Goal: Task Accomplishment & Management: Use online tool/utility

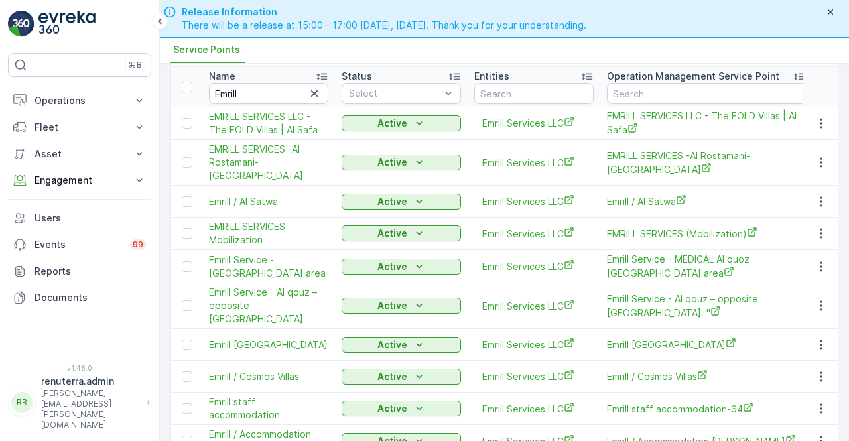
scroll to position [18, 0]
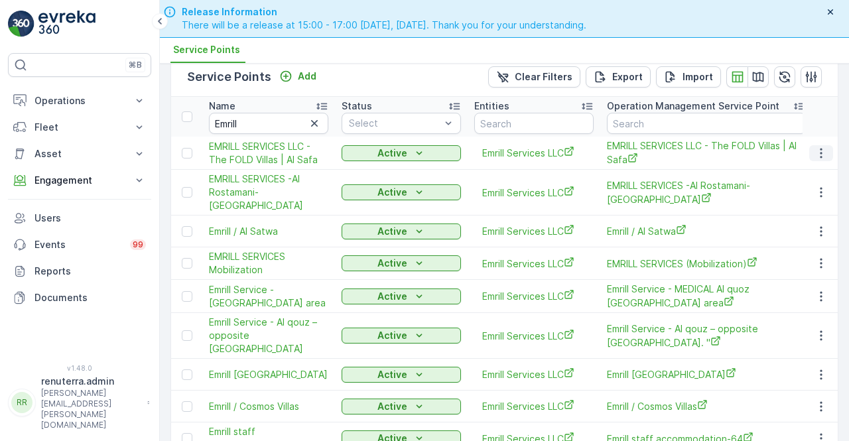
click at [822, 153] on icon "button" at bounding box center [821, 153] width 13 height 13
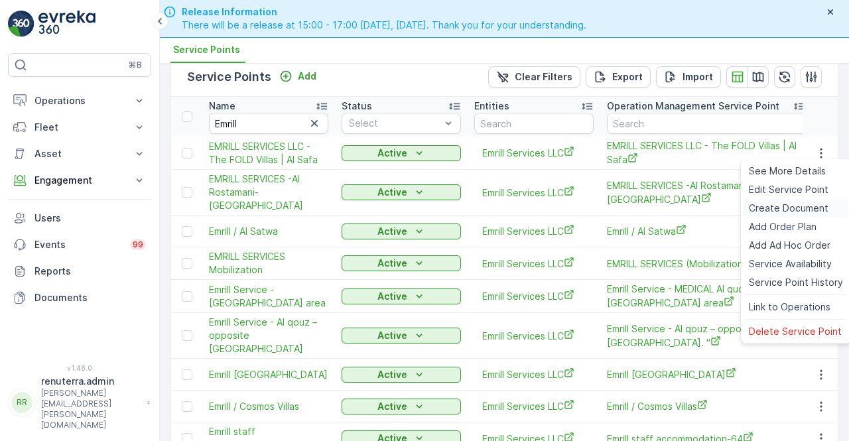
click at [781, 204] on span "Create Document" at bounding box center [789, 208] width 80 height 13
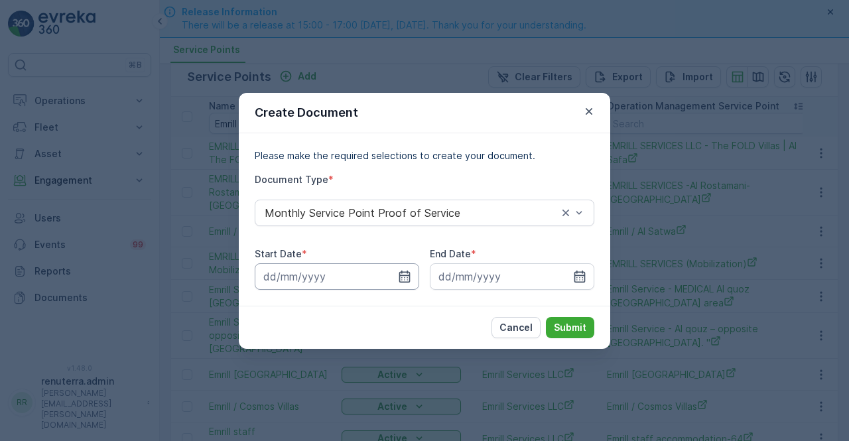
drag, startPoint x: 401, startPoint y: 282, endPoint x: 399, endPoint y: 264, distance: 18.0
click at [400, 280] on icon "button" at bounding box center [404, 276] width 11 height 12
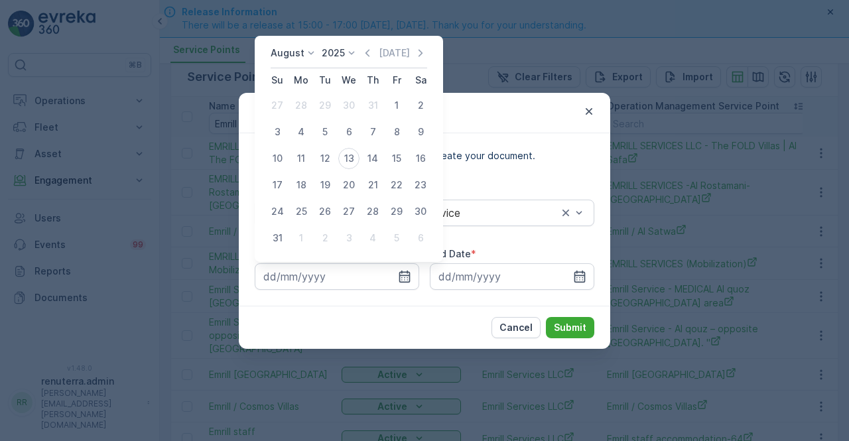
click at [367, 60] on div "[DATE] [DATE]" at bounding box center [349, 57] width 157 height 22
click at [387, 105] on div "1" at bounding box center [396, 105] width 21 height 21
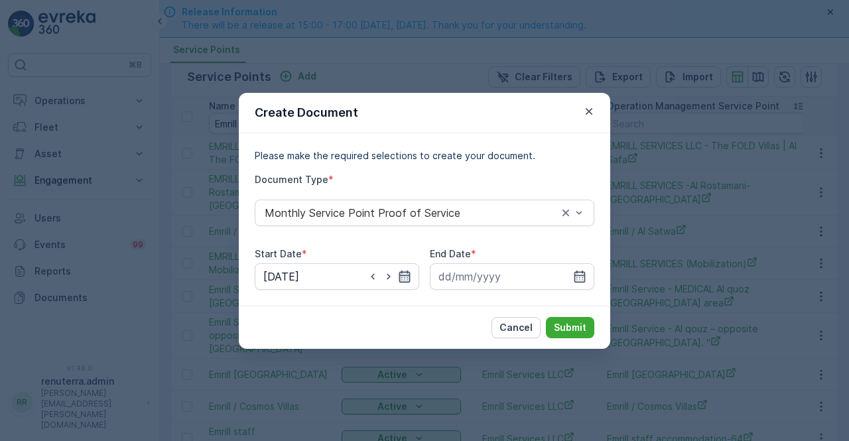
click at [402, 280] on icon "button" at bounding box center [404, 276] width 11 height 12
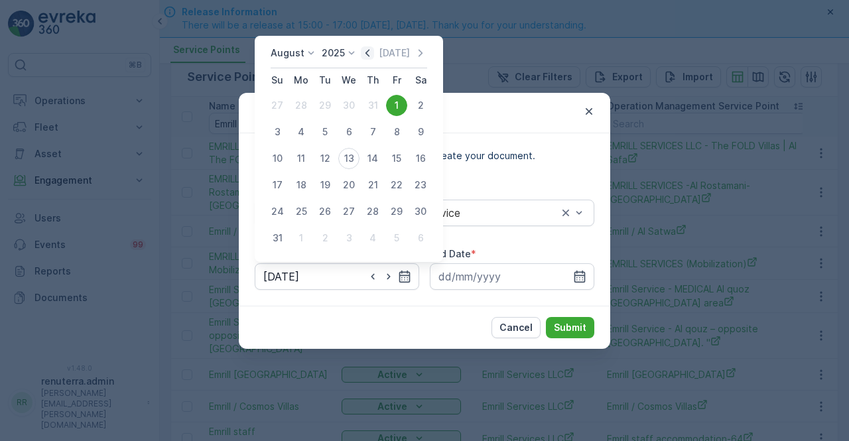
click at [368, 54] on icon "button" at bounding box center [367, 52] width 13 height 13
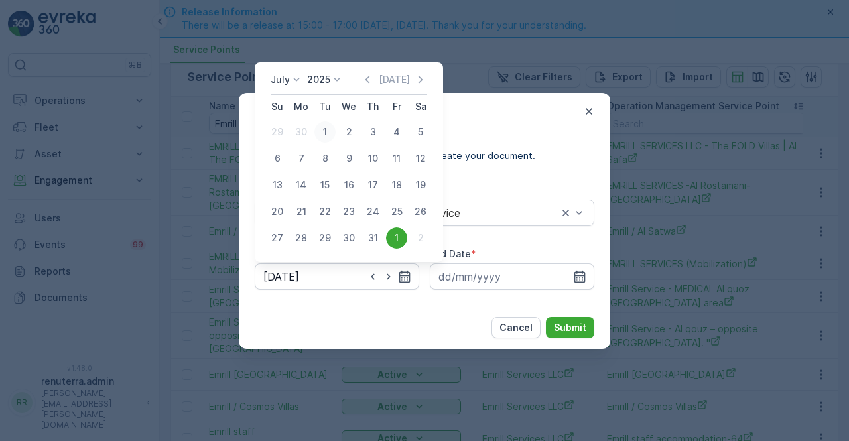
click at [326, 131] on div "1" at bounding box center [324, 131] width 21 height 21
type input "[DATE]"
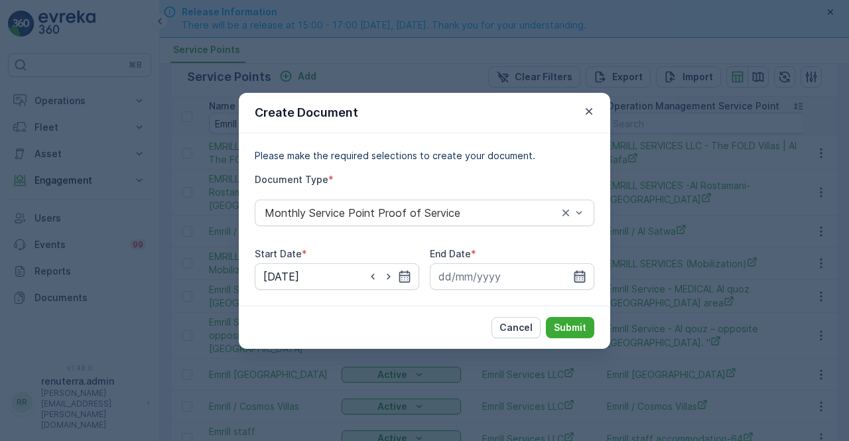
click at [576, 275] on icon "button" at bounding box center [579, 276] width 11 height 12
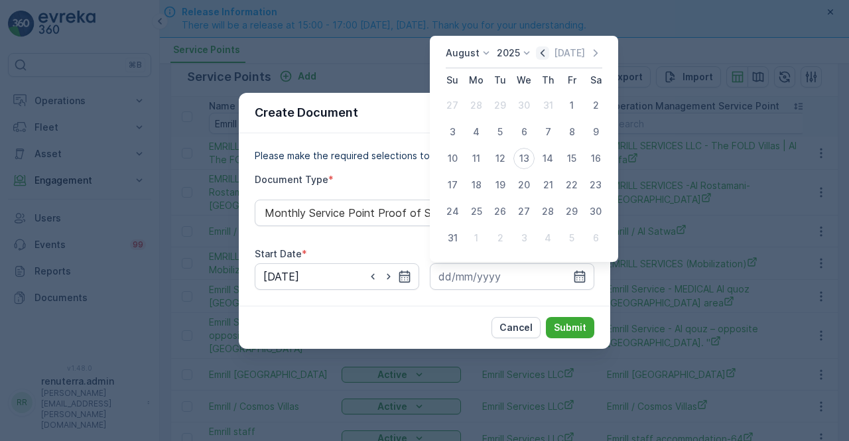
click at [544, 55] on icon "button" at bounding box center [542, 52] width 13 height 13
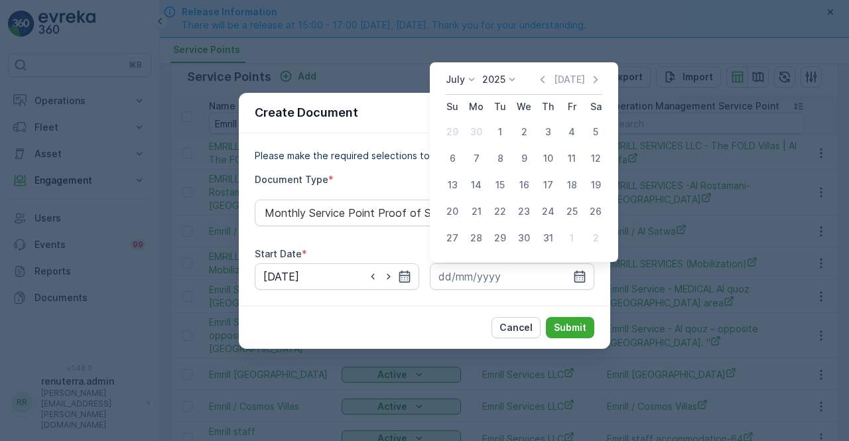
drag, startPoint x: 541, startPoint y: 239, endPoint x: 548, endPoint y: 243, distance: 7.4
click at [543, 239] on div "31" at bounding box center [547, 238] width 21 height 21
type input "[DATE]"
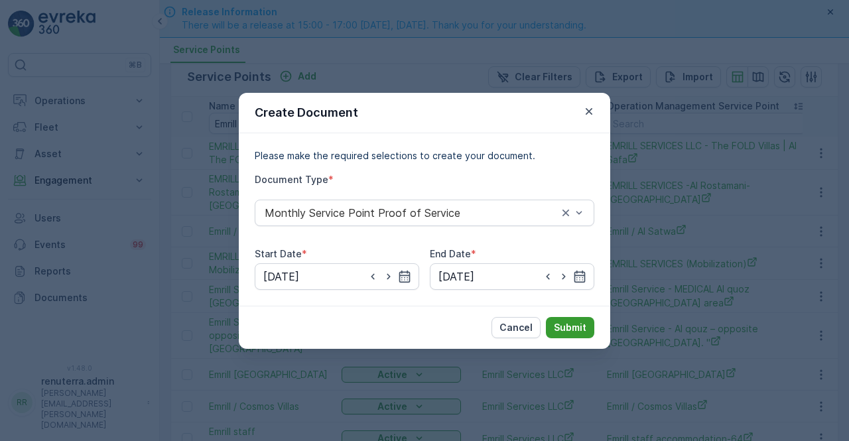
click at [573, 327] on p "Submit" at bounding box center [570, 327] width 33 height 13
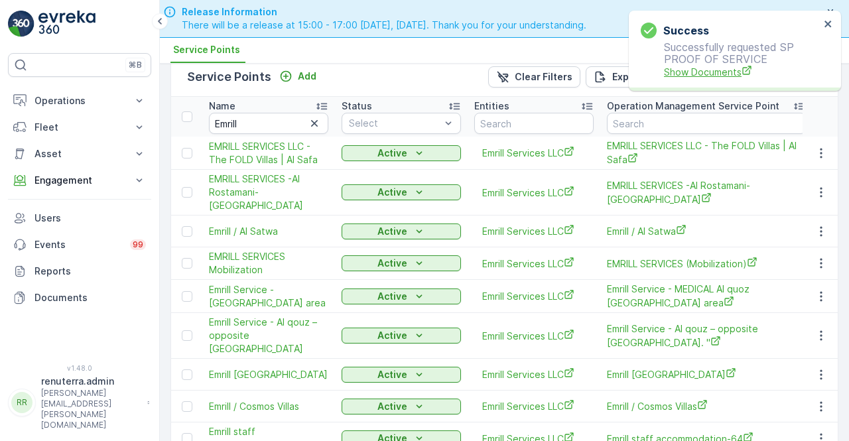
click at [710, 71] on span "Show Documents" at bounding box center [742, 72] width 156 height 14
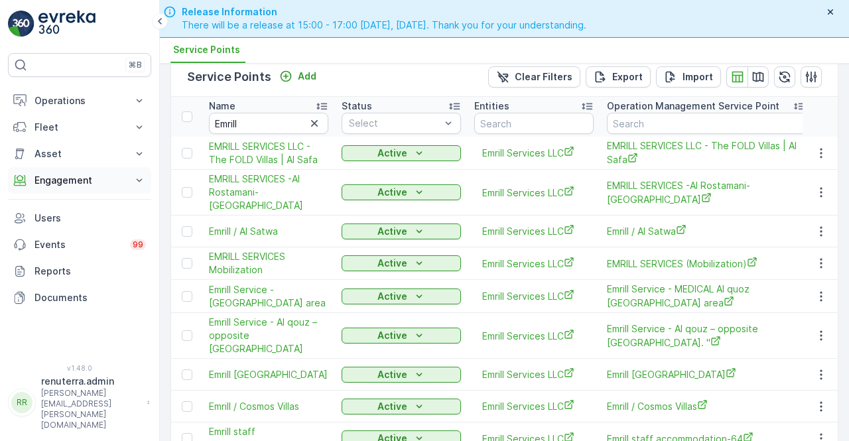
click at [62, 186] on button "Engagement" at bounding box center [79, 180] width 143 height 27
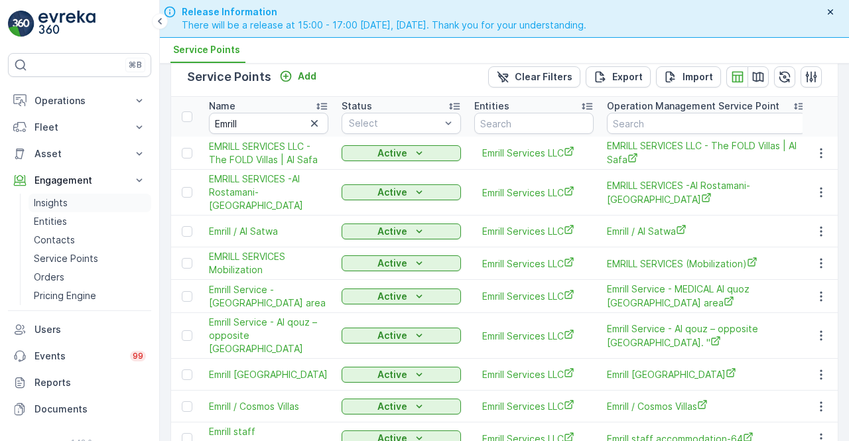
click at [64, 201] on p "Insights" at bounding box center [51, 202] width 34 height 13
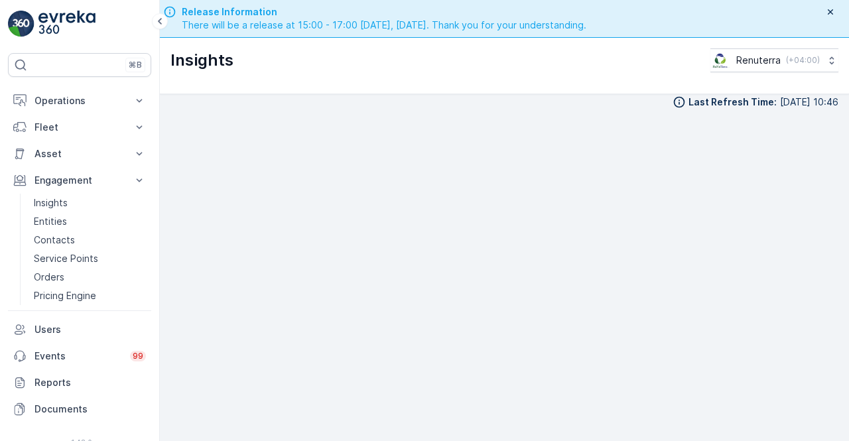
scroll to position [37, 0]
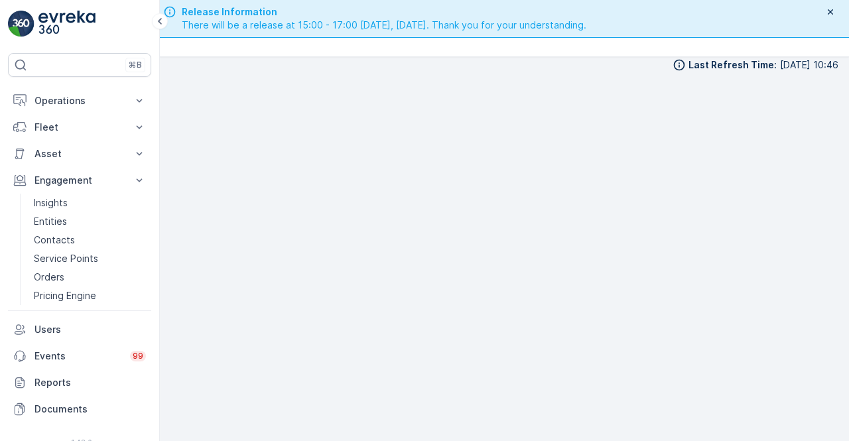
drag, startPoint x: 848, startPoint y: 306, endPoint x: 834, endPoint y: 306, distance: 13.9
click at [846, 306] on div "Last Refresh Time : [DATE] 10:46" at bounding box center [504, 249] width 689 height 385
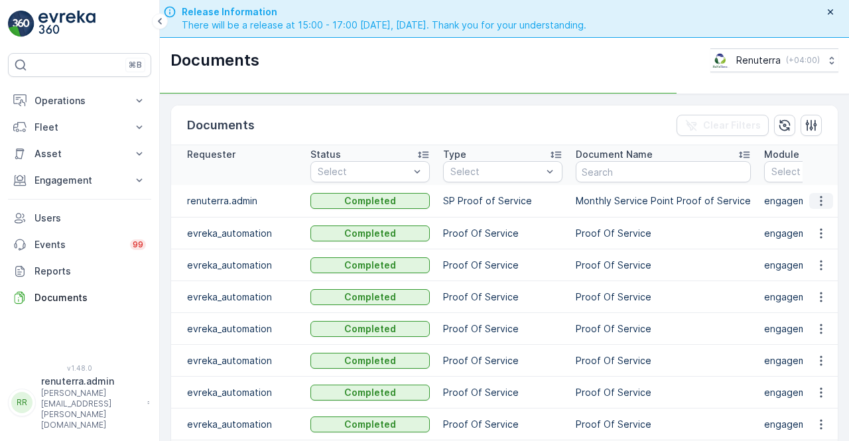
click at [819, 200] on icon "button" at bounding box center [821, 200] width 13 height 13
click at [810, 220] on td at bounding box center [821, 234] width 36 height 32
click at [815, 204] on icon "button" at bounding box center [821, 200] width 13 height 13
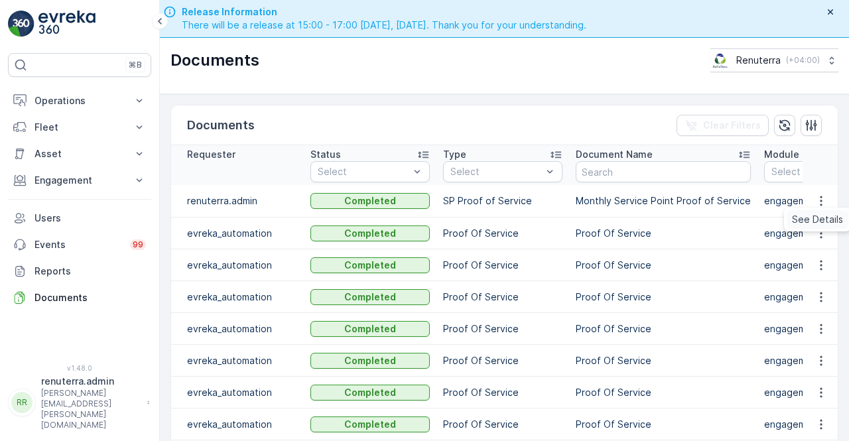
click at [806, 218] on span "See Details" at bounding box center [817, 219] width 51 height 13
